Goal: Browse casually

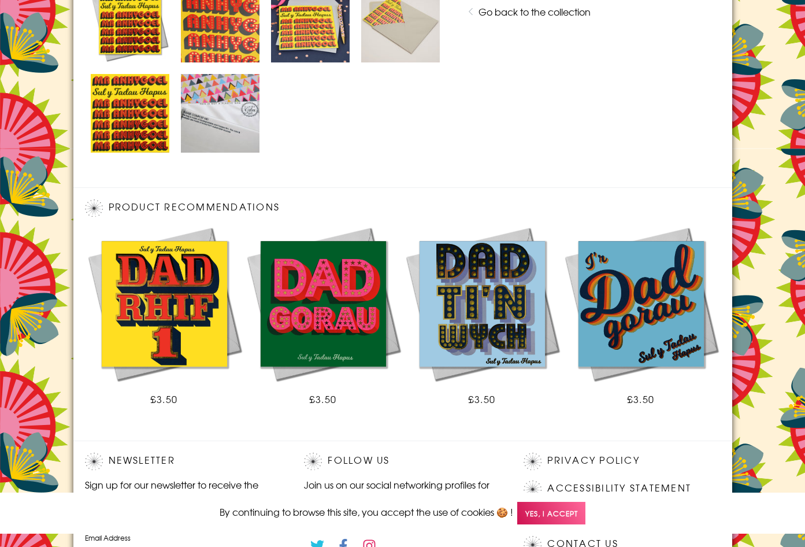
scroll to position [736, 0]
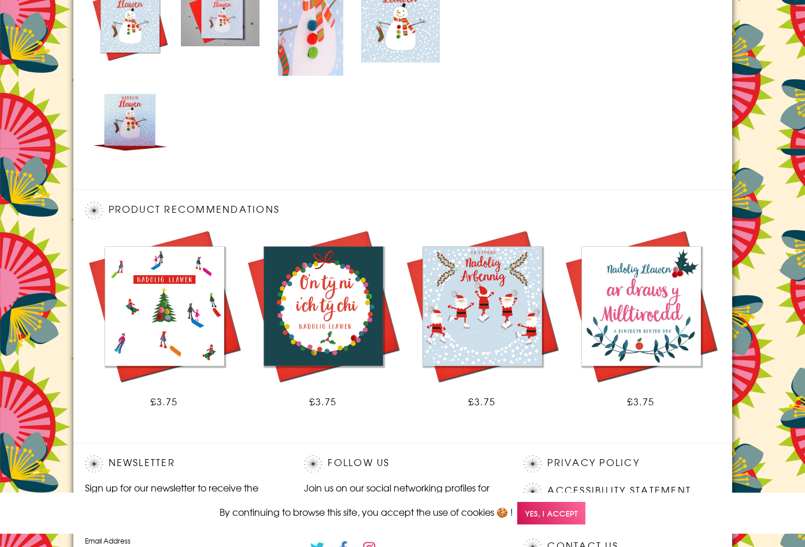
scroll to position [739, 0]
